Goal: Book appointment/travel/reservation

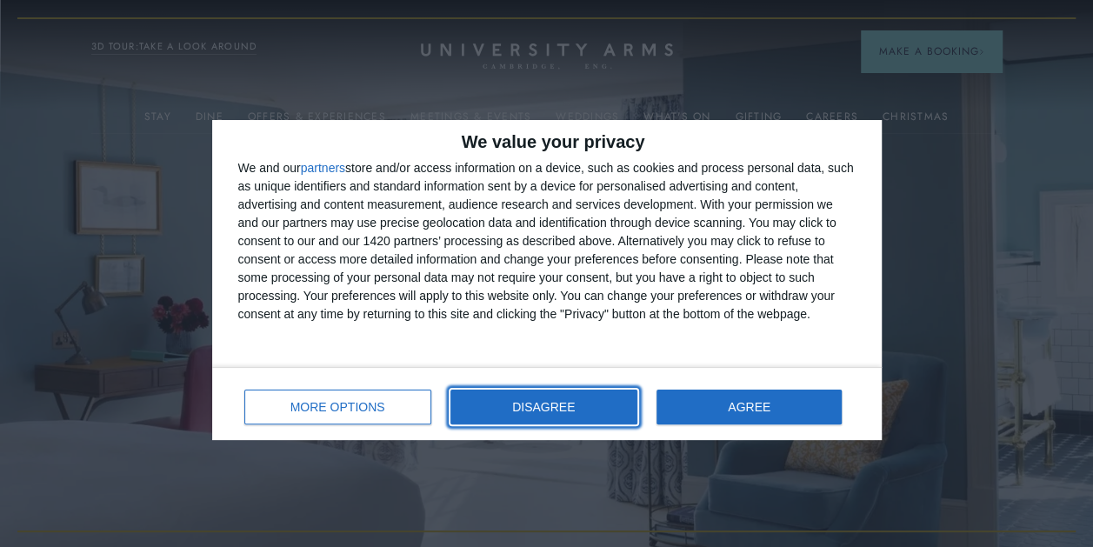
click at [575, 404] on span "DISAGREE" at bounding box center [543, 407] width 63 height 12
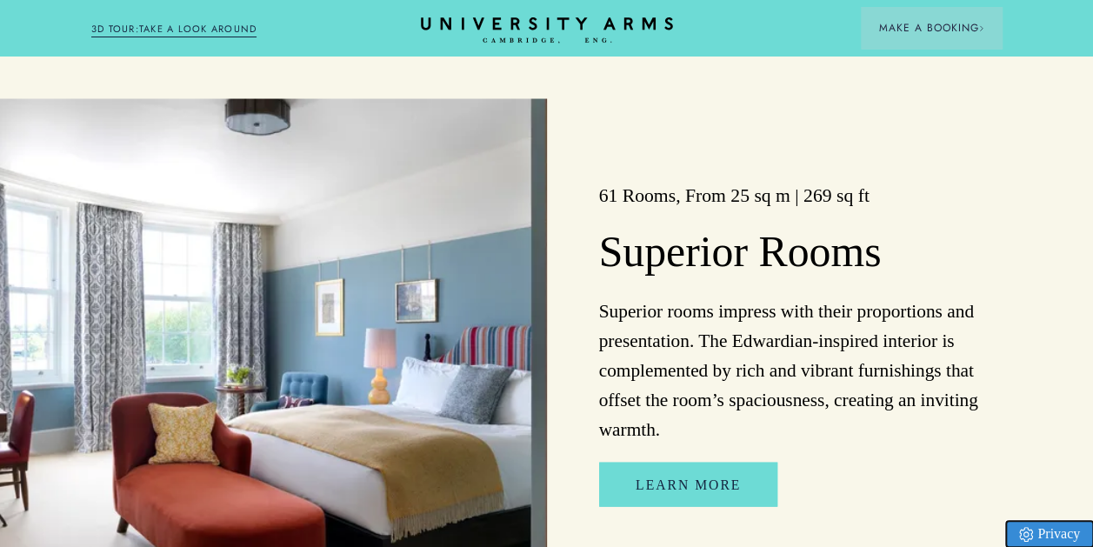
scroll to position [1739, 0]
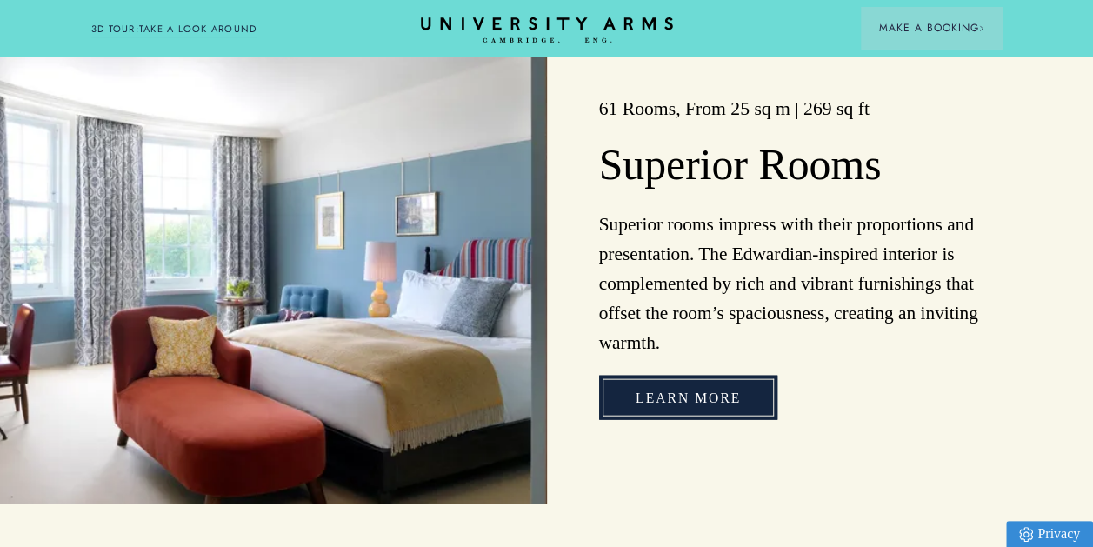
click at [748, 416] on link "Learn more" at bounding box center [688, 398] width 178 height 44
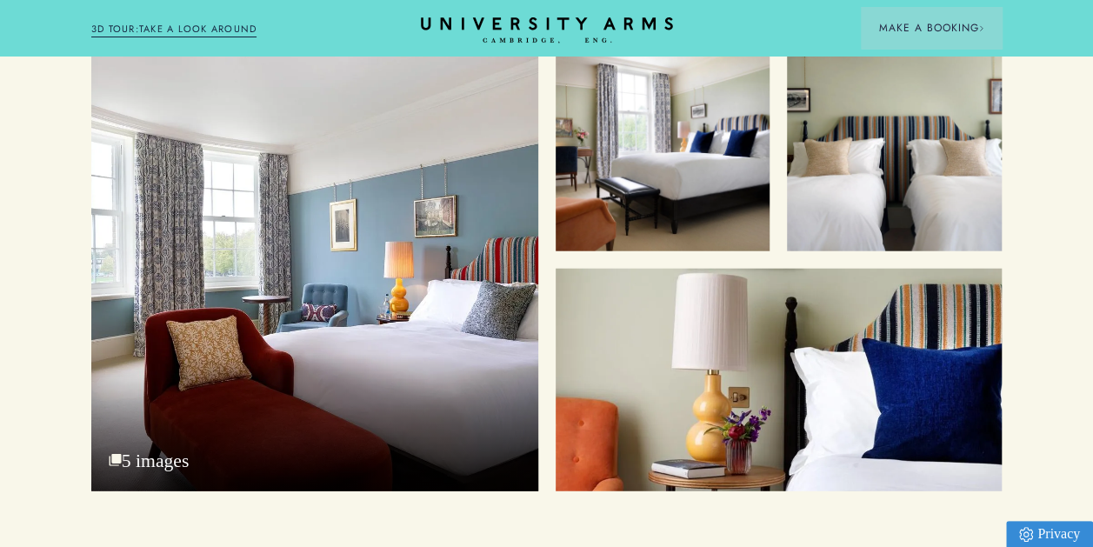
scroll to position [2000, 0]
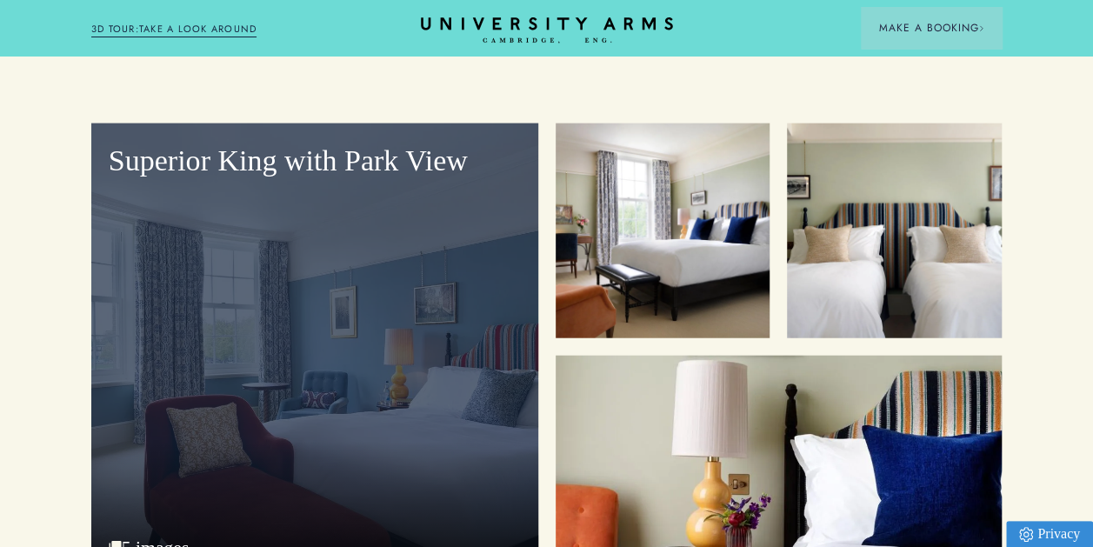
click at [503, 322] on div "Superior King with Park View" at bounding box center [314, 351] width 447 height 456
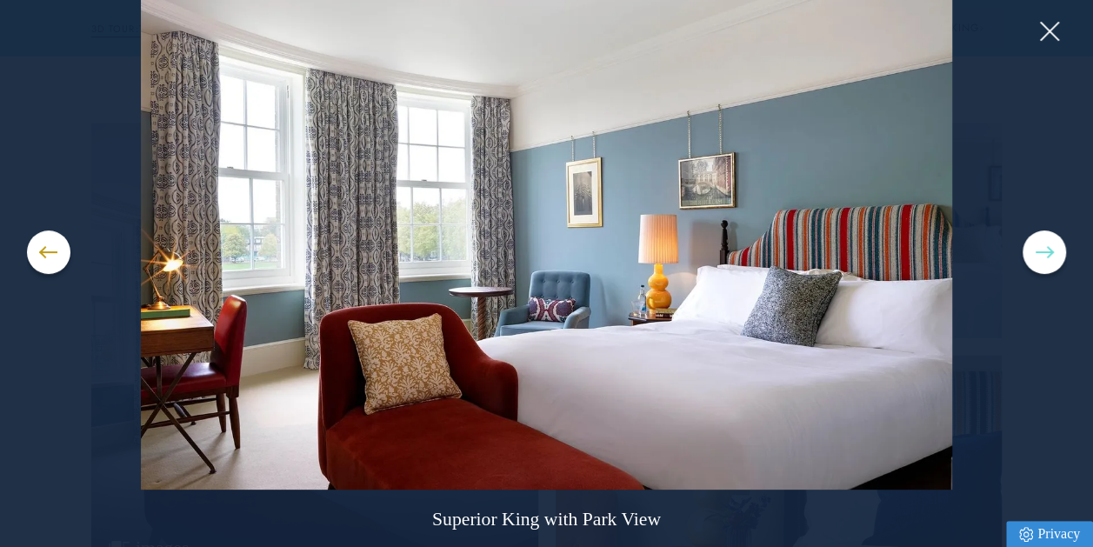
click at [1035, 243] on button at bounding box center [1044, 251] width 43 height 43
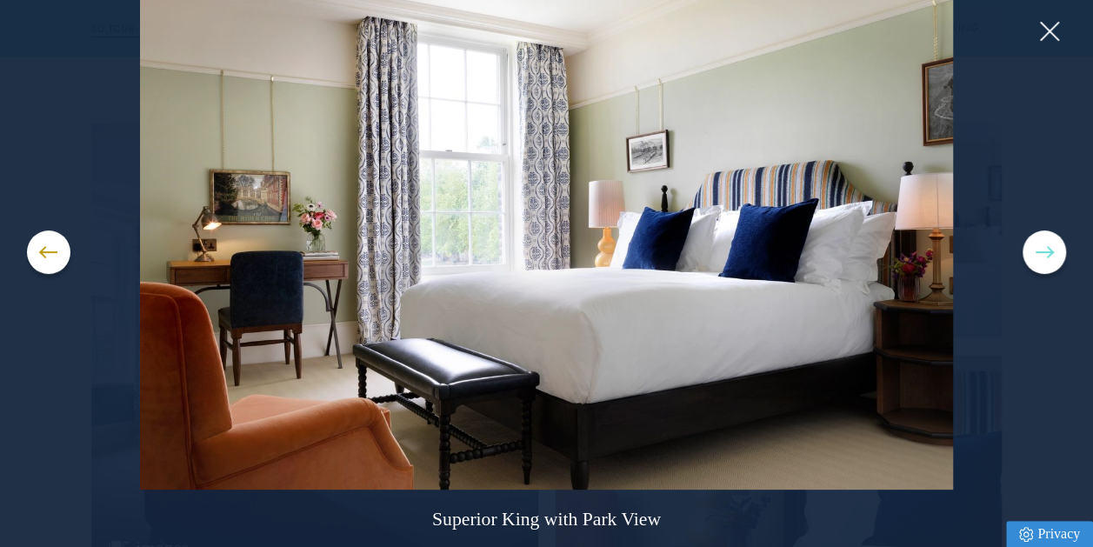
click at [1035, 243] on button at bounding box center [1044, 251] width 43 height 43
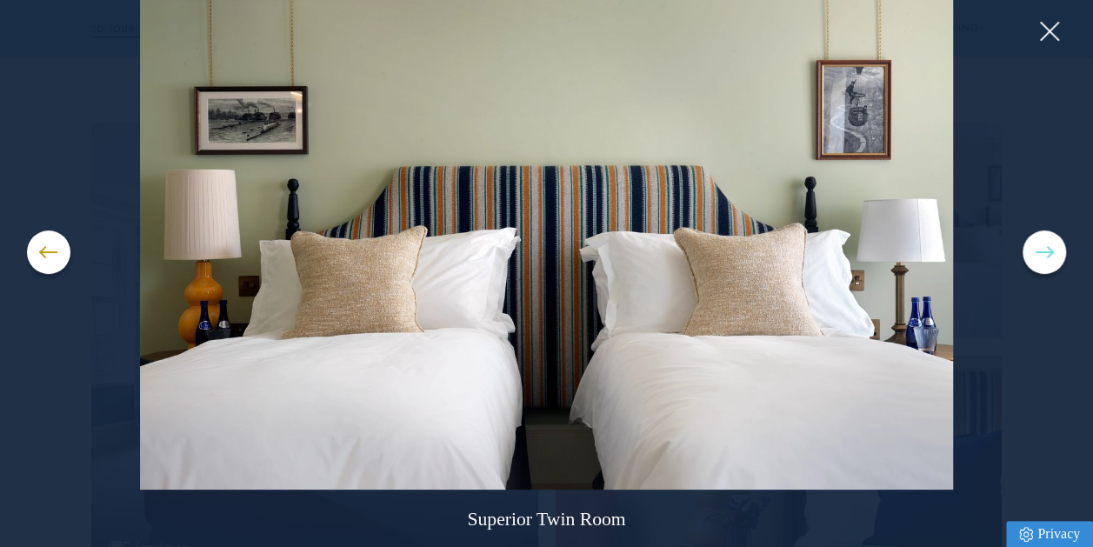
click at [1035, 243] on button at bounding box center [1044, 251] width 43 height 43
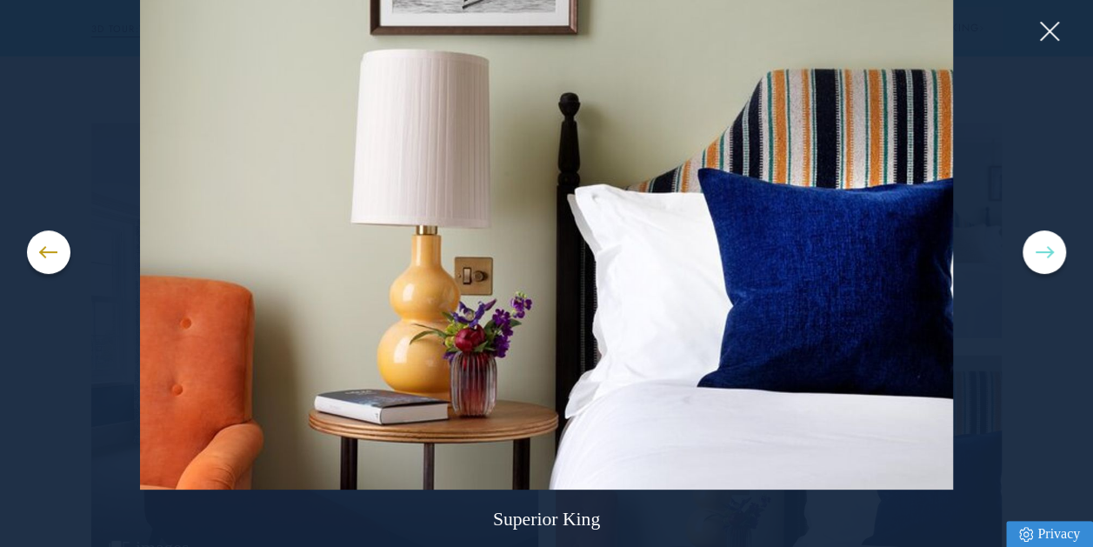
click at [1035, 243] on button at bounding box center [1044, 251] width 43 height 43
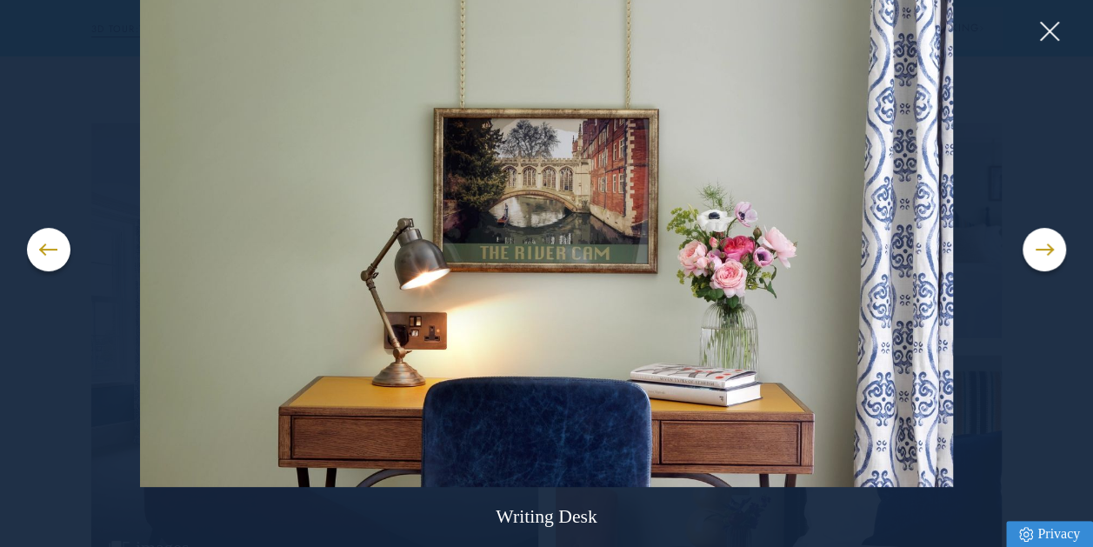
scroll to position [9, 0]
click at [1050, 245] on button at bounding box center [1044, 249] width 43 height 43
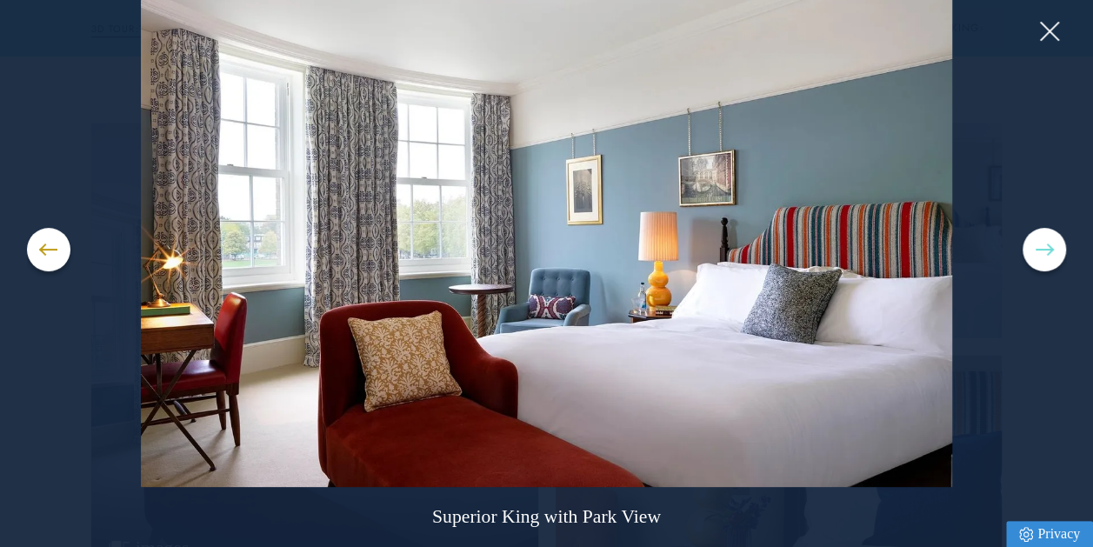
click at [1050, 245] on button at bounding box center [1044, 249] width 43 height 43
click at [1049, 247] on button at bounding box center [1044, 249] width 43 height 43
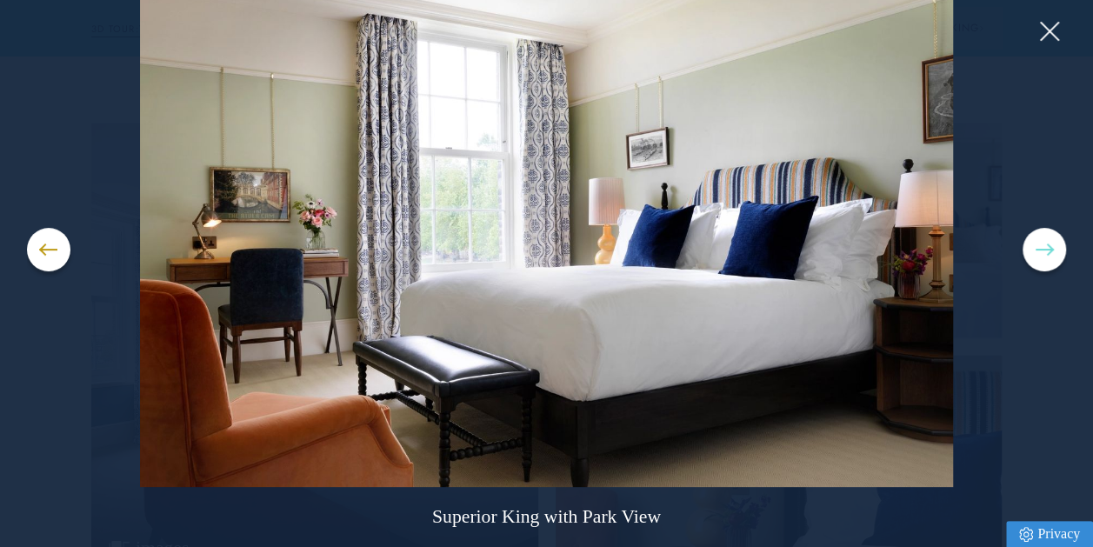
click at [1049, 247] on button at bounding box center [1044, 249] width 43 height 43
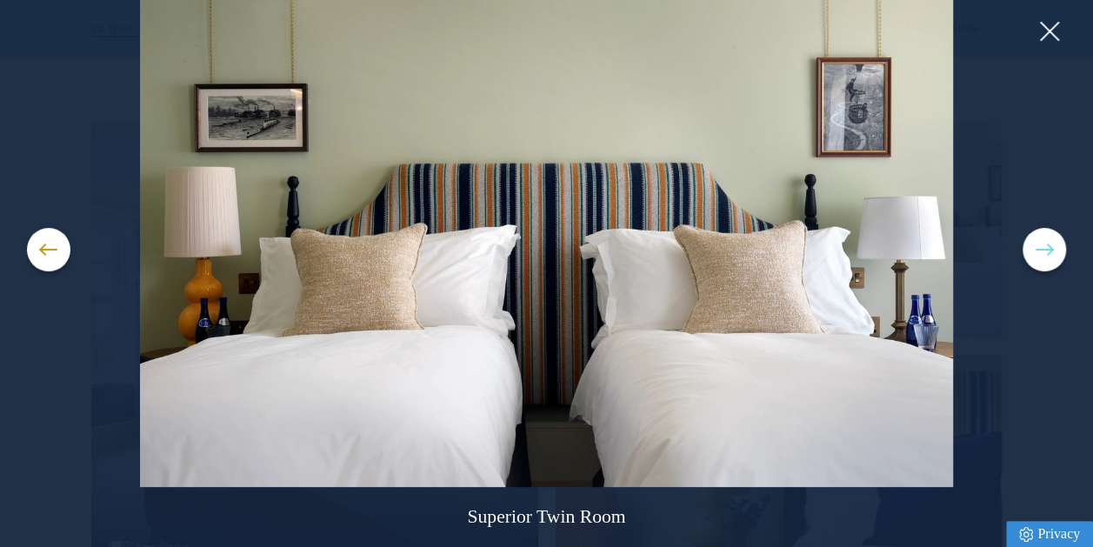
click at [1049, 247] on button at bounding box center [1044, 249] width 43 height 43
click at [1040, 249] on span at bounding box center [1044, 250] width 17 height 2
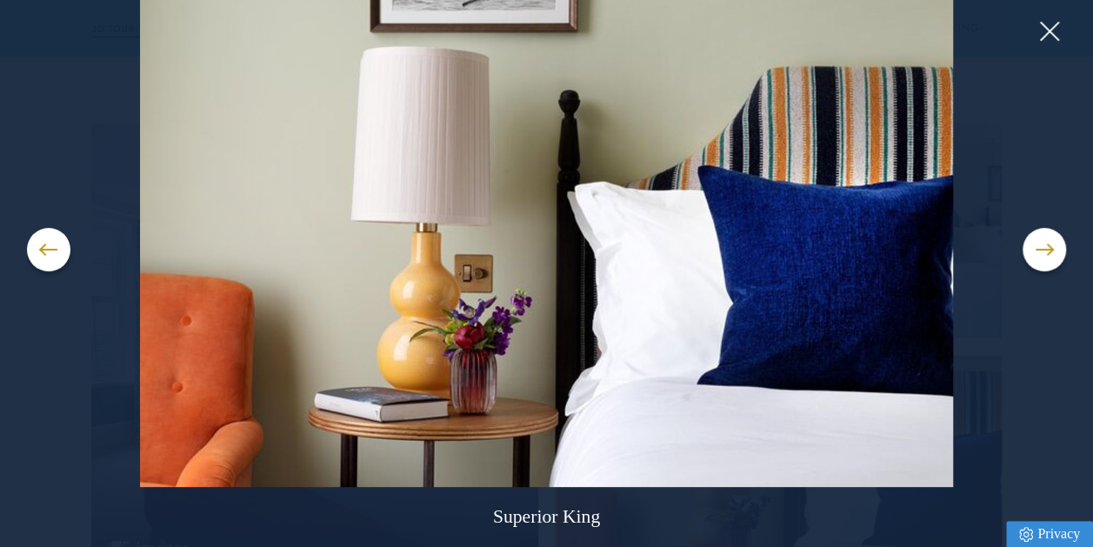
click at [1029, 28] on img at bounding box center [546, 241] width 1038 height 492
click at [1047, 30] on button at bounding box center [1049, 31] width 26 height 26
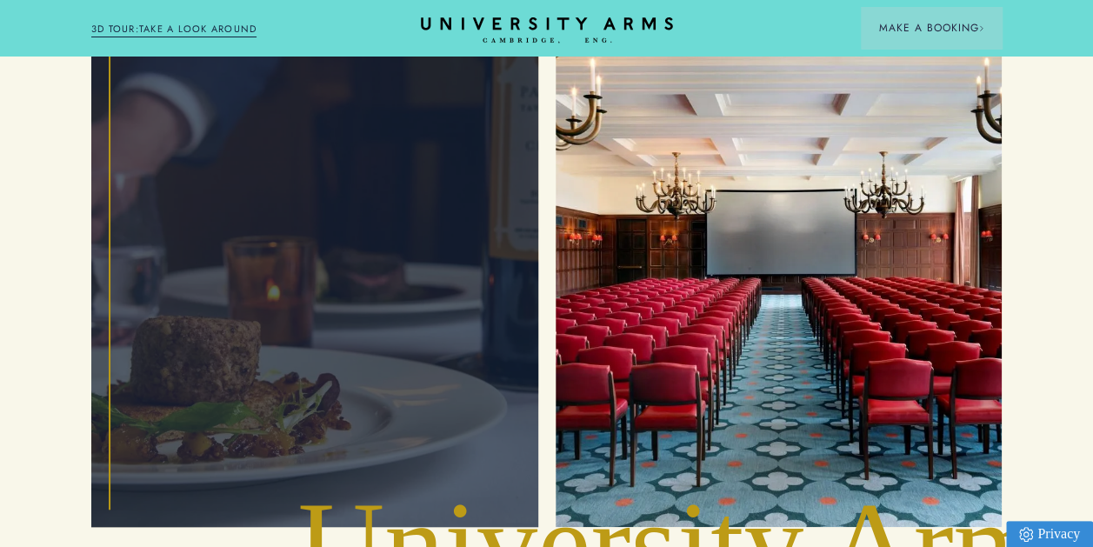
scroll to position [3565, 0]
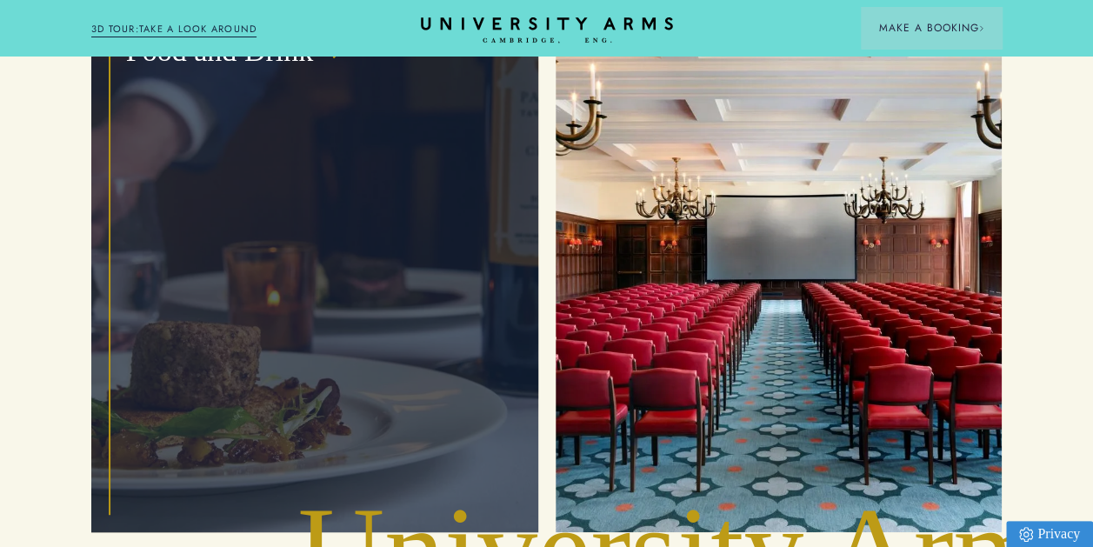
click at [398, 296] on div "Food and Drink" at bounding box center [315, 264] width 412 height 501
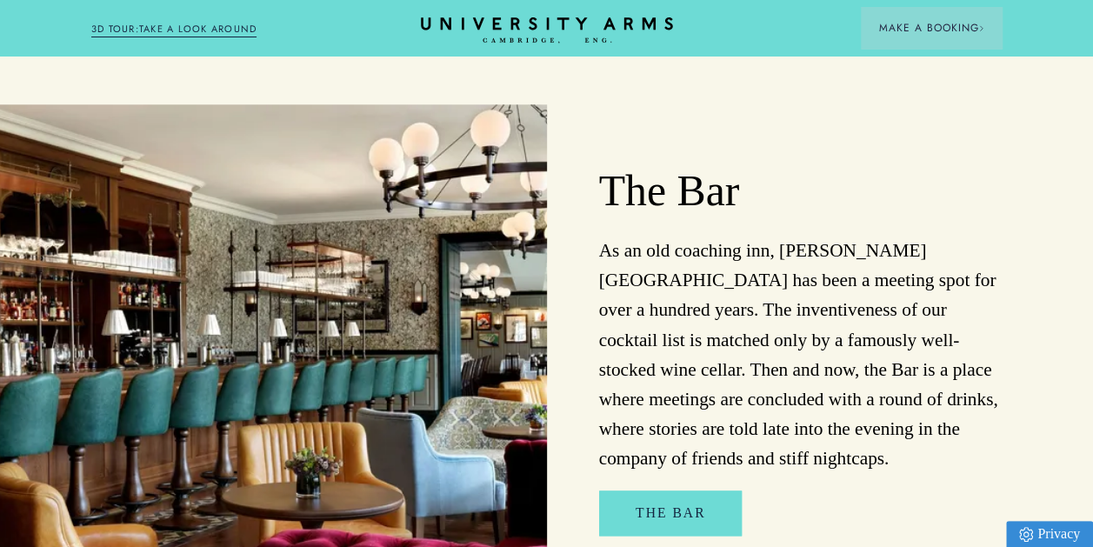
scroll to position [1043, 0]
